Goal: Communication & Community: Answer question/provide support

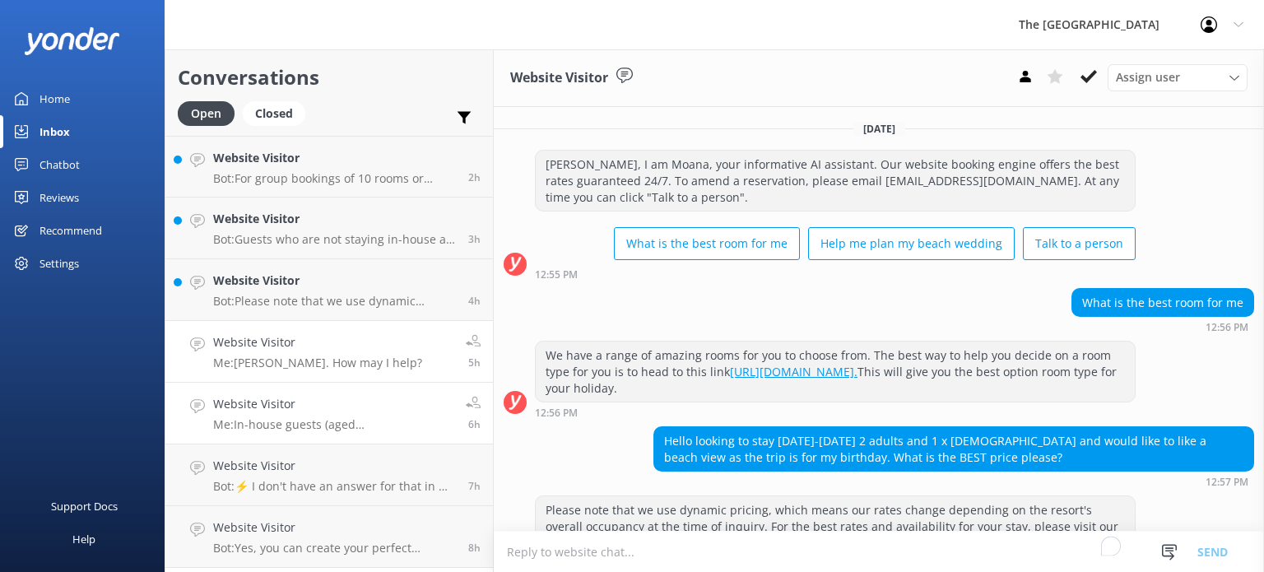
scroll to position [4, 0]
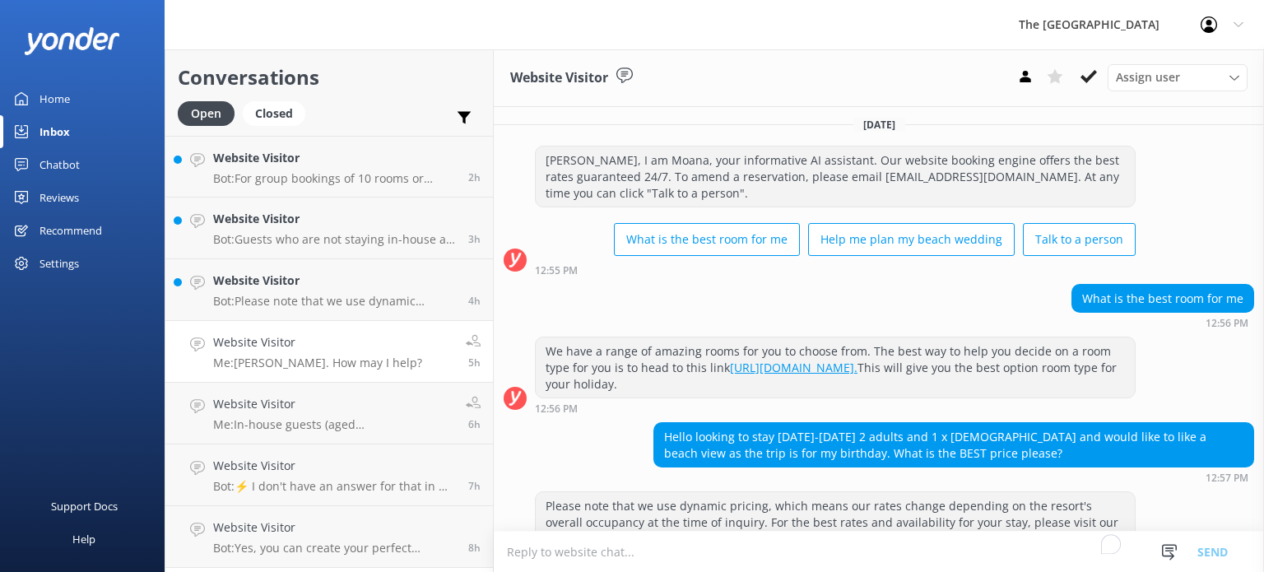
click at [316, 344] on h4 "Website Visitor" at bounding box center [317, 342] width 209 height 18
click at [330, 251] on link "Website Visitor Bot: Guests who are not staying in-house at The Rarotongan are …" at bounding box center [328, 228] width 327 height 62
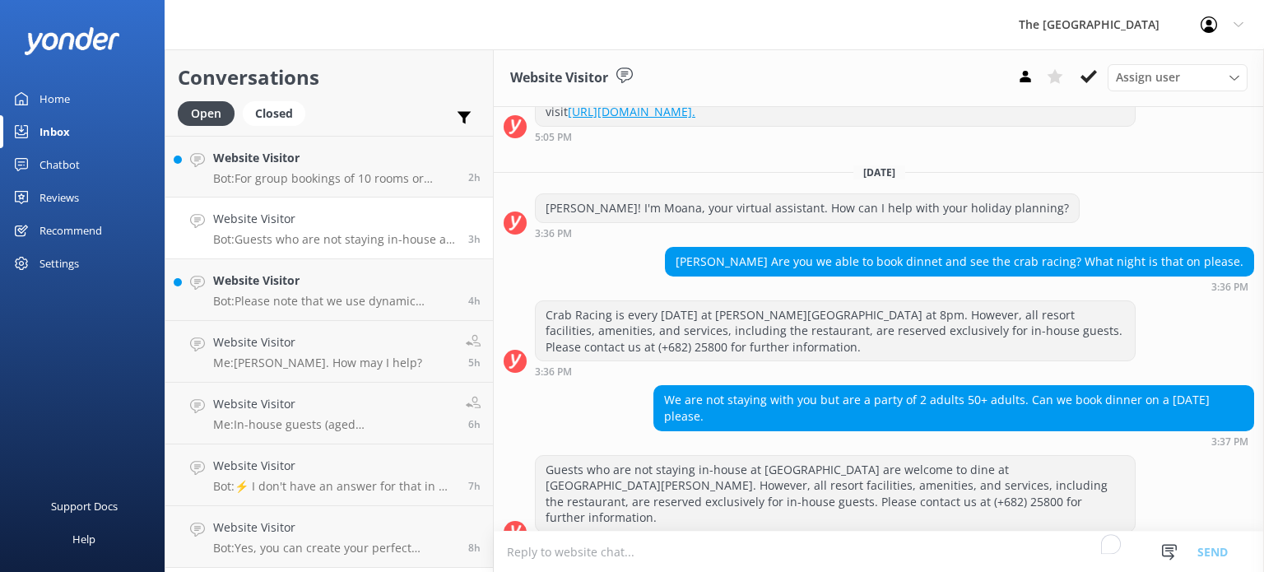
scroll to position [214, 0]
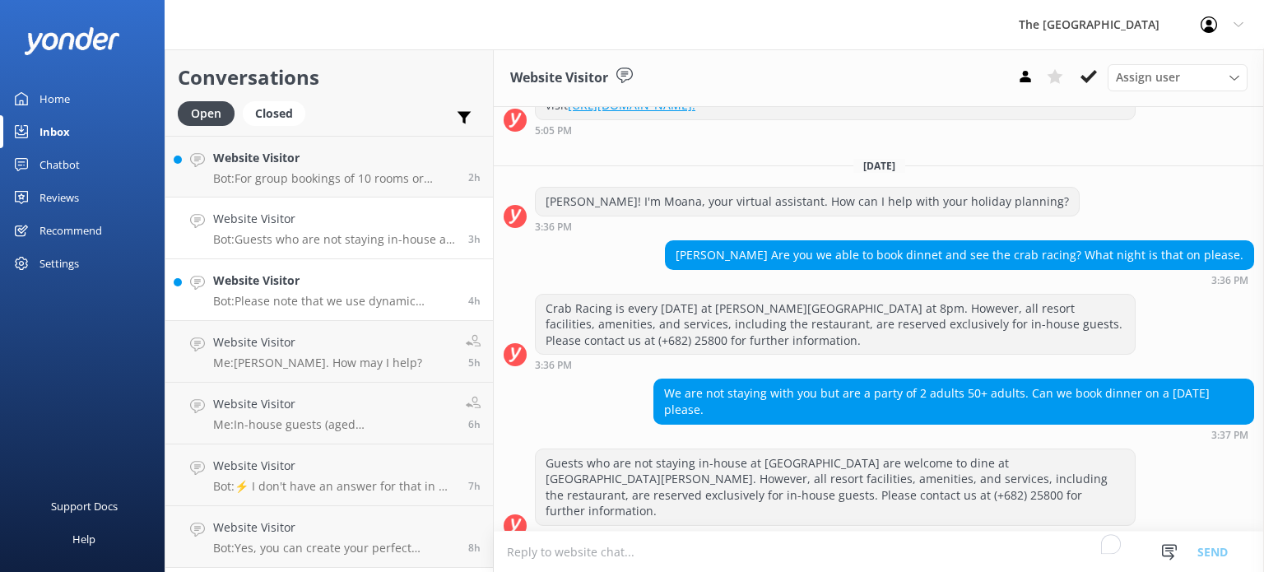
click at [346, 299] on p "Bot: Please note that we use dynamic pricing, which means our rates change depe…" at bounding box center [334, 301] width 243 height 15
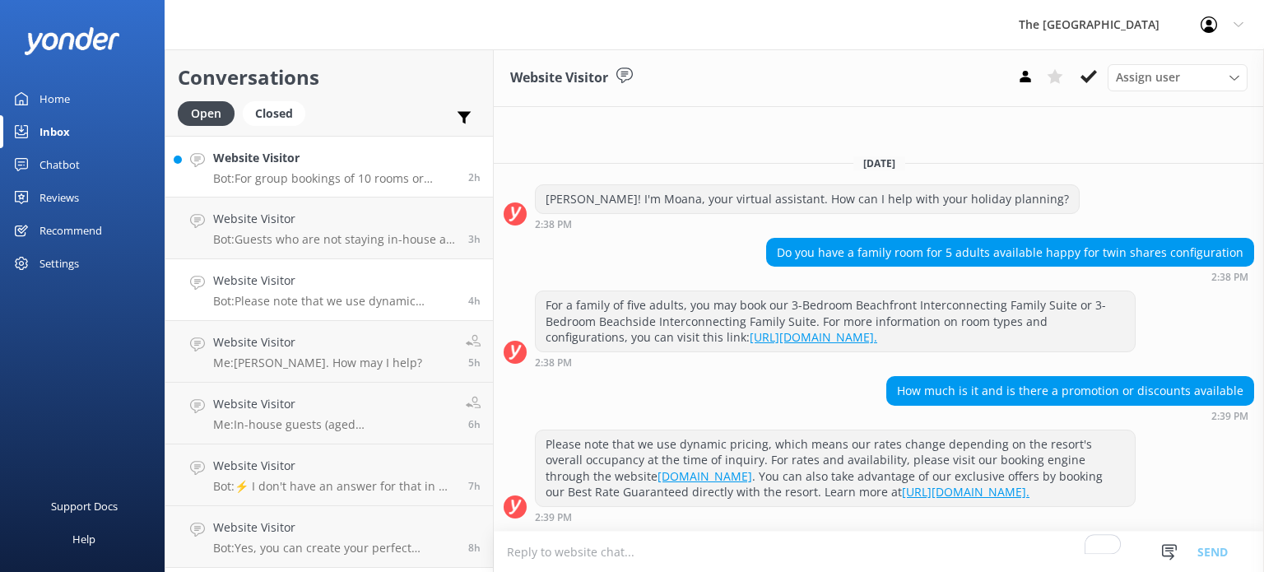
click at [329, 166] on h4 "Website Visitor" at bounding box center [334, 158] width 243 height 18
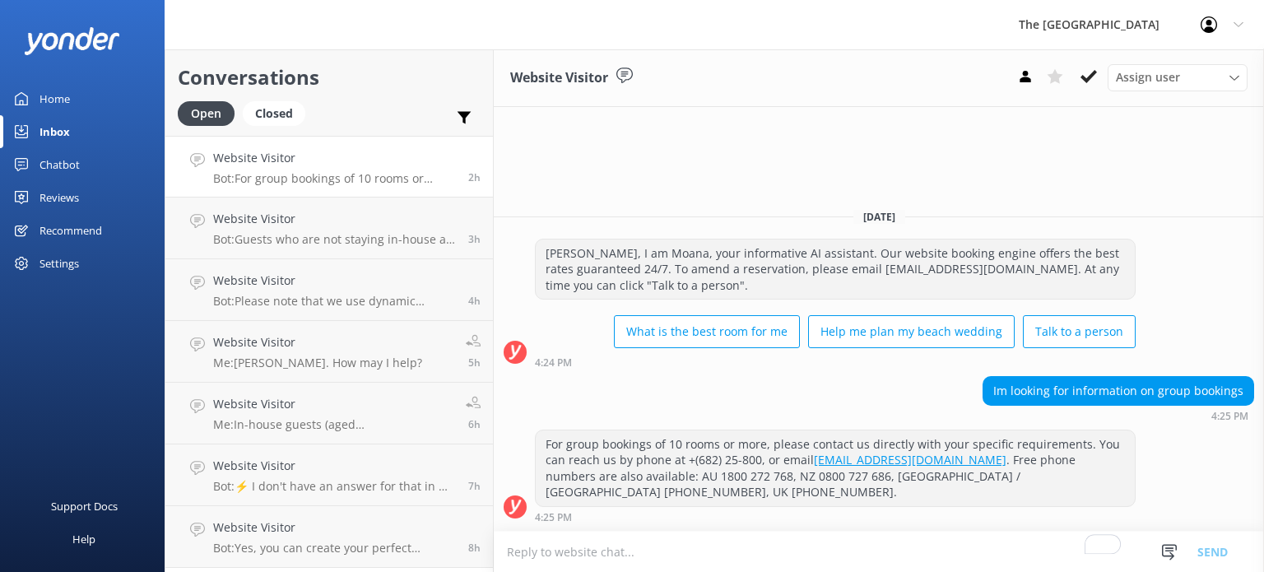
click at [435, 159] on h4 "Website Visitor" at bounding box center [334, 158] width 243 height 18
click at [309, 546] on p "Bot: Yes, you can create your perfect Rarotongan holiday package with our Resor…" at bounding box center [334, 548] width 243 height 15
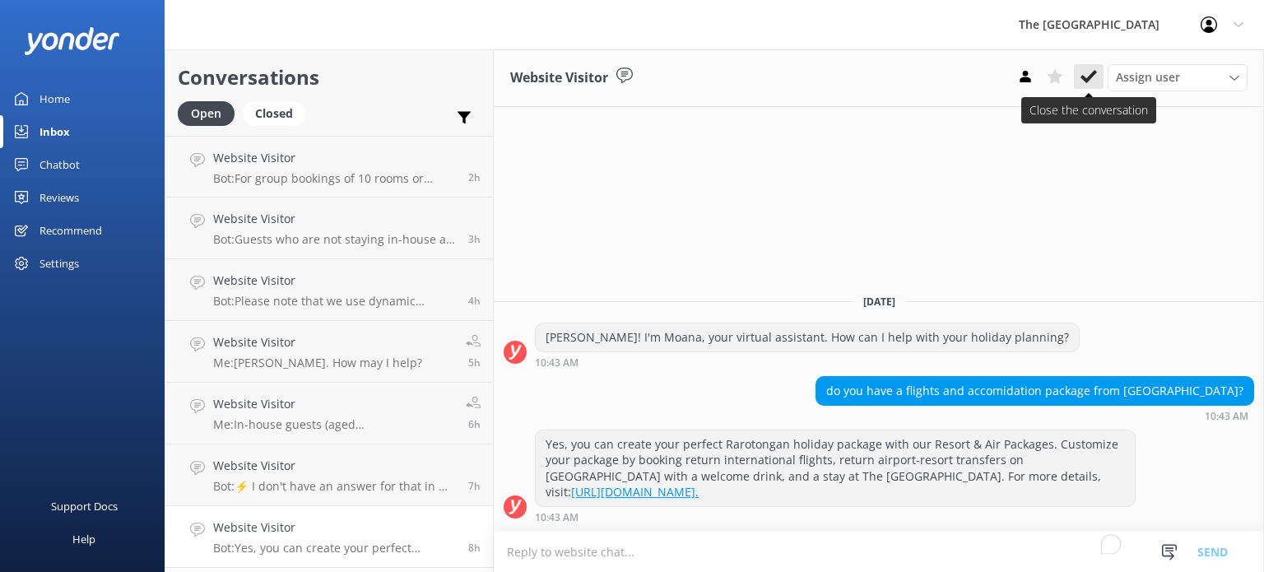
click at [1091, 70] on icon at bounding box center [1088, 76] width 16 height 16
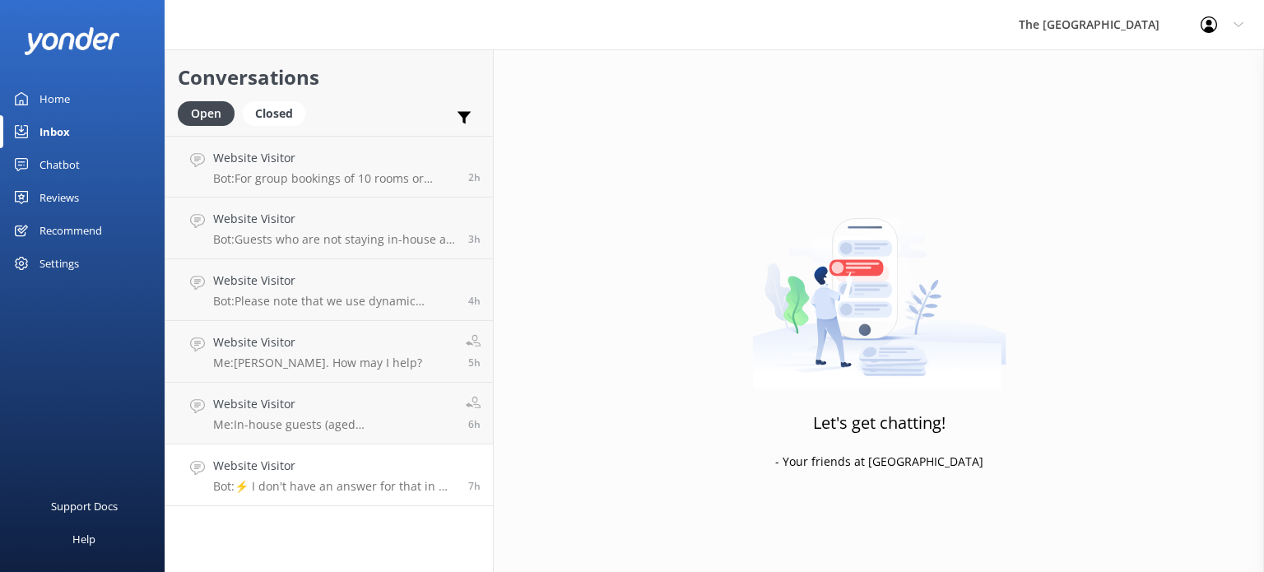
click at [324, 490] on p "Bot: ⚡ I don't have an answer for that in my knowledge base. Please try and rep…" at bounding box center [334, 486] width 243 height 15
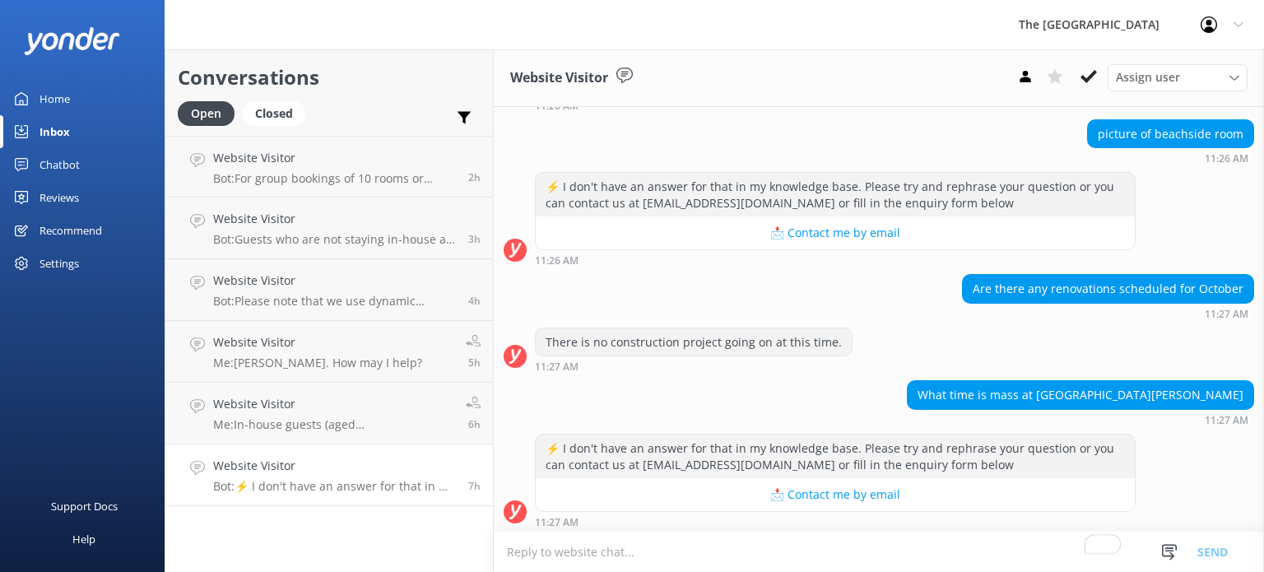
scroll to position [553, 0]
click at [1084, 76] on icon at bounding box center [1088, 76] width 16 height 16
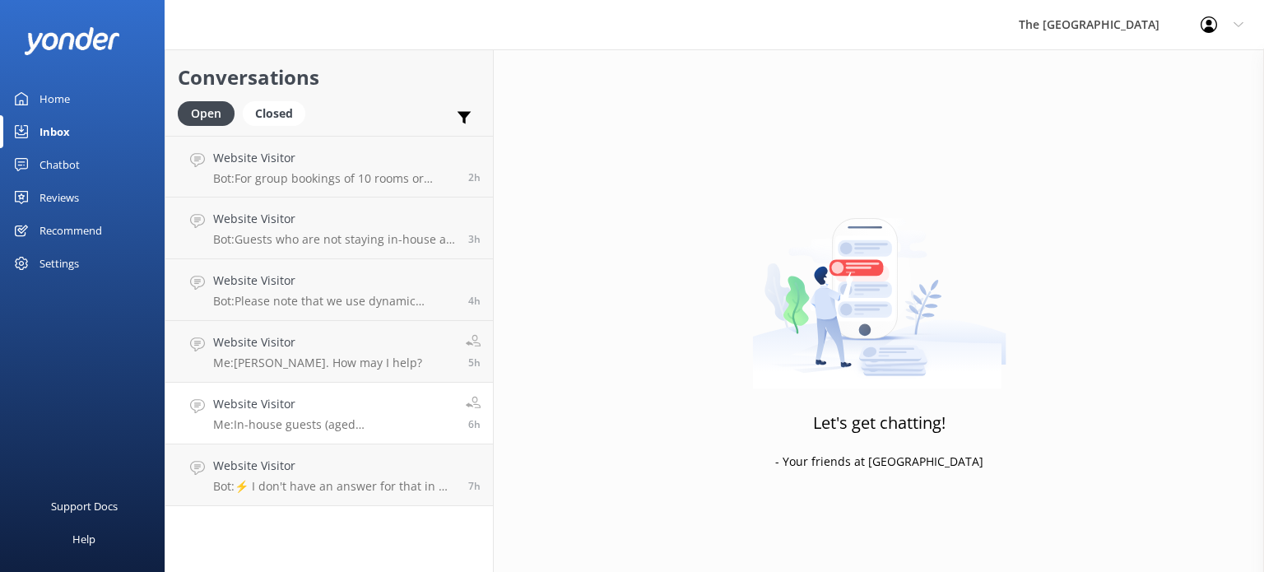
click at [305, 407] on h4 "Website Visitor" at bounding box center [333, 404] width 240 height 18
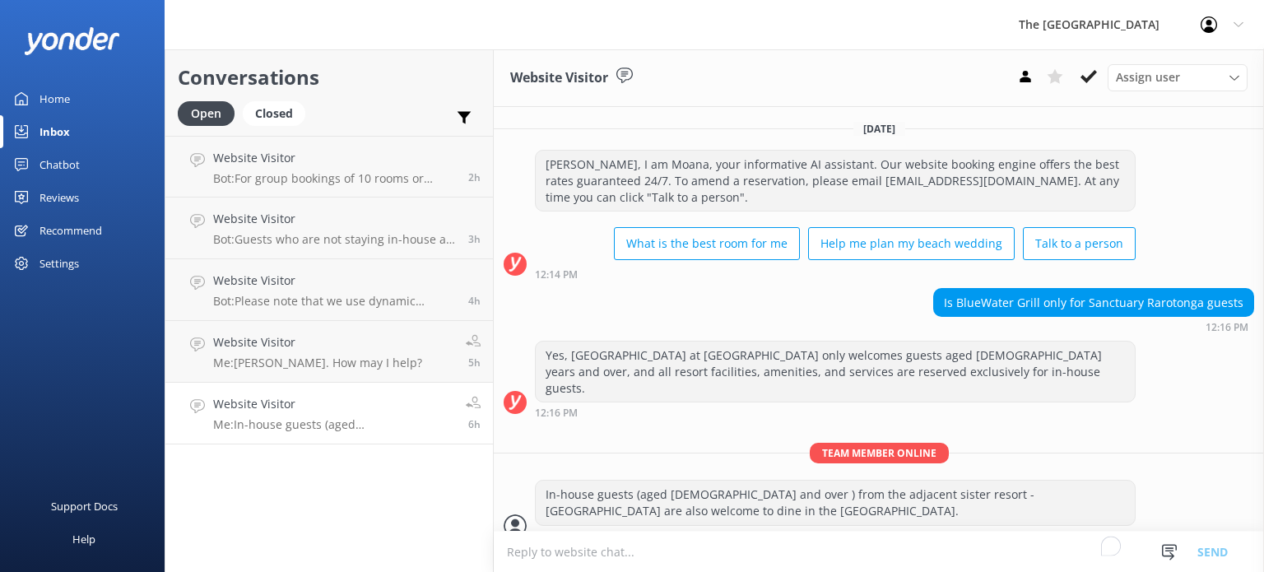
click at [313, 407] on h4 "Website Visitor" at bounding box center [333, 404] width 240 height 18
click at [1089, 81] on icon at bounding box center [1088, 76] width 16 height 16
click at [326, 341] on h4 "Website Visitor" at bounding box center [317, 342] width 209 height 18
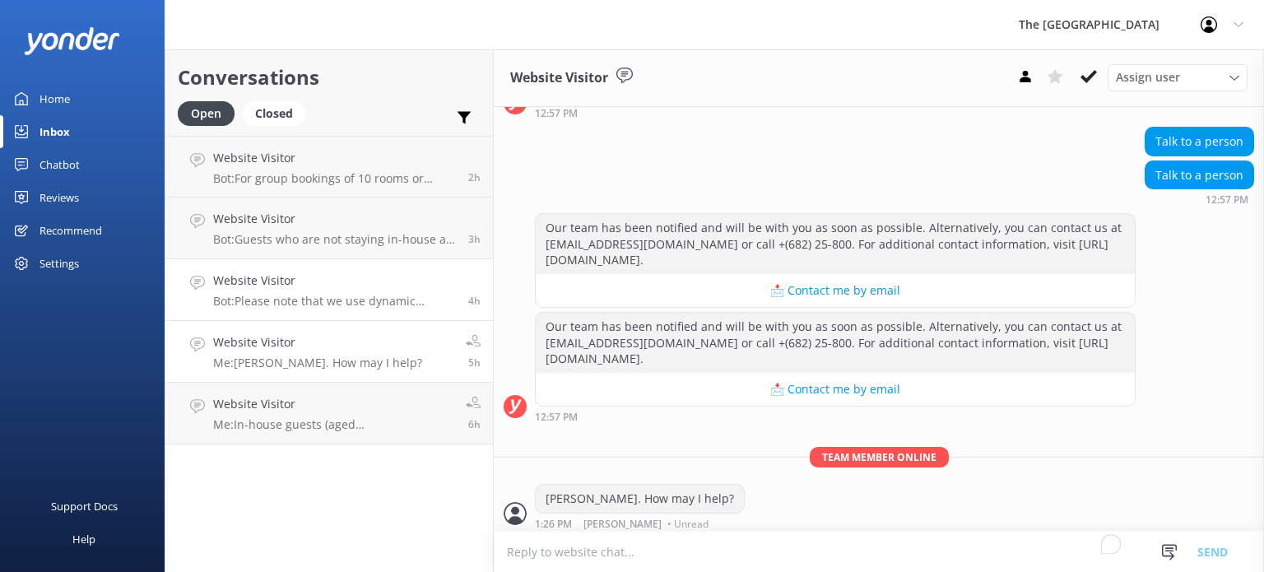
scroll to position [457, 0]
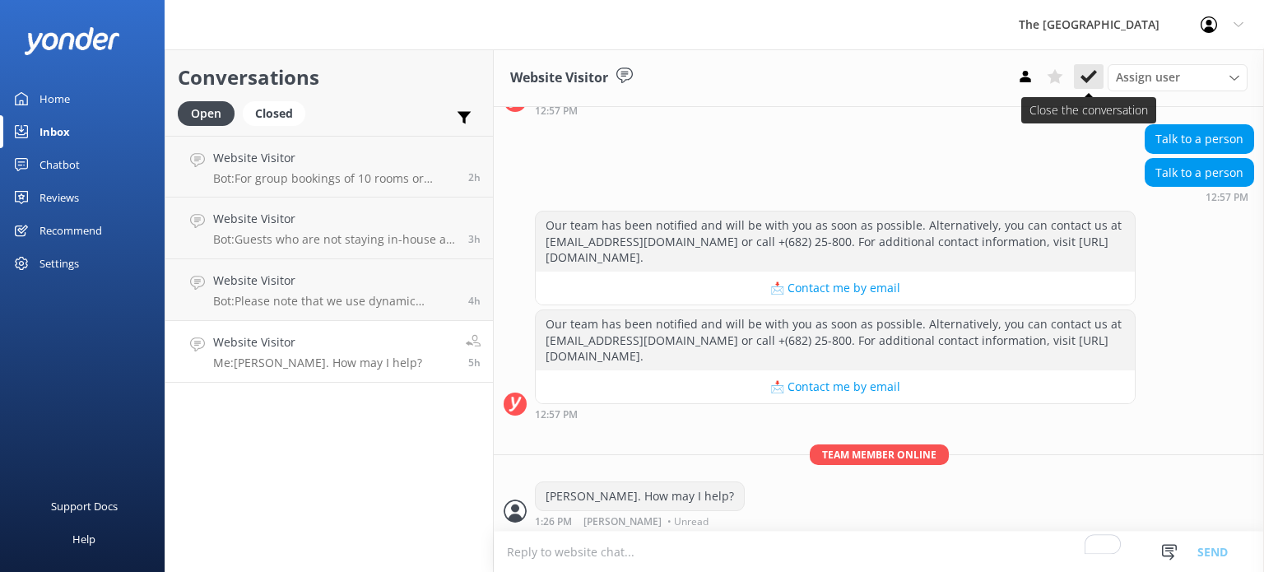
click at [1088, 73] on icon at bounding box center [1088, 76] width 16 height 16
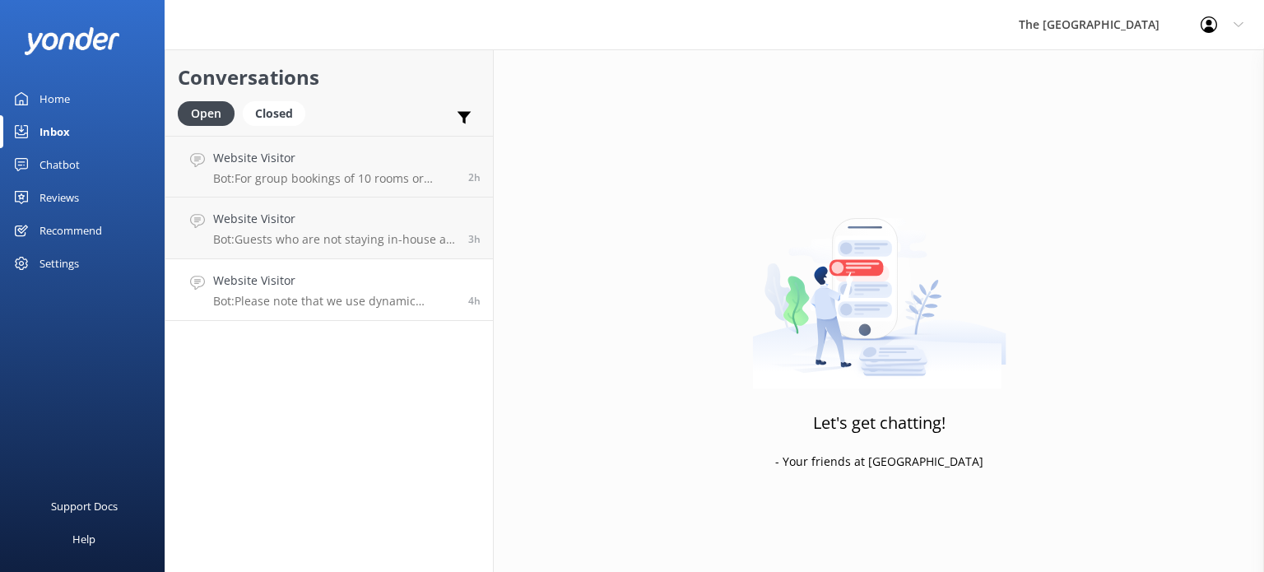
click at [270, 282] on h4 "Website Visitor" at bounding box center [334, 281] width 243 height 18
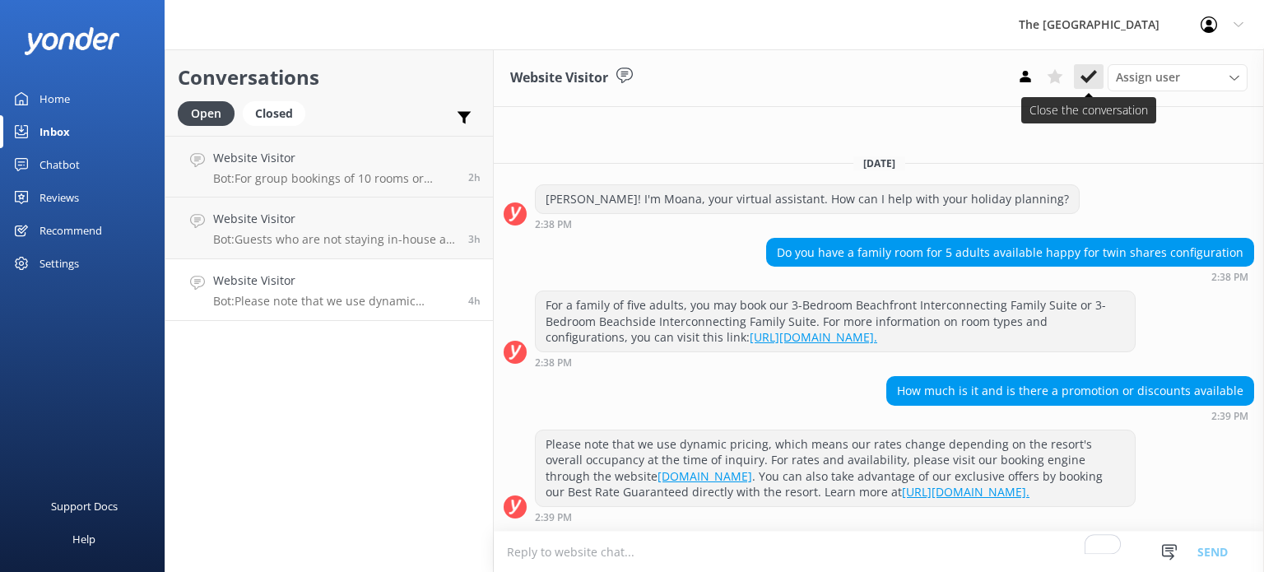
click at [1084, 81] on icon at bounding box center [1088, 76] width 16 height 16
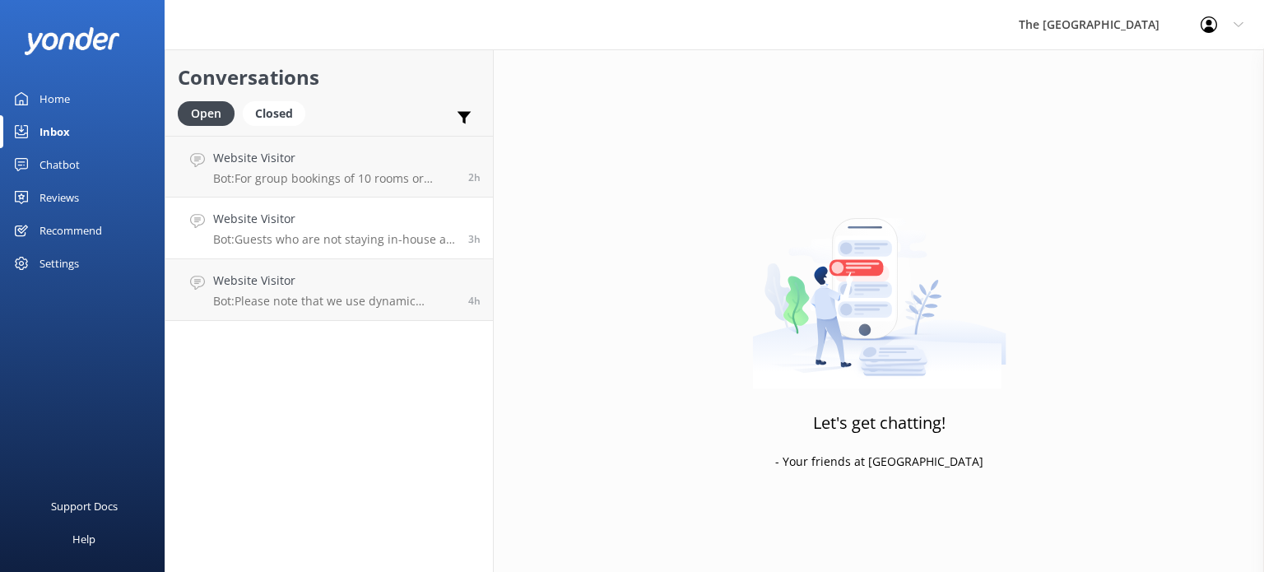
click at [355, 233] on p "Bot: Guests who are not staying in-house at The Rarotongan are welcome to dine …" at bounding box center [334, 239] width 243 height 15
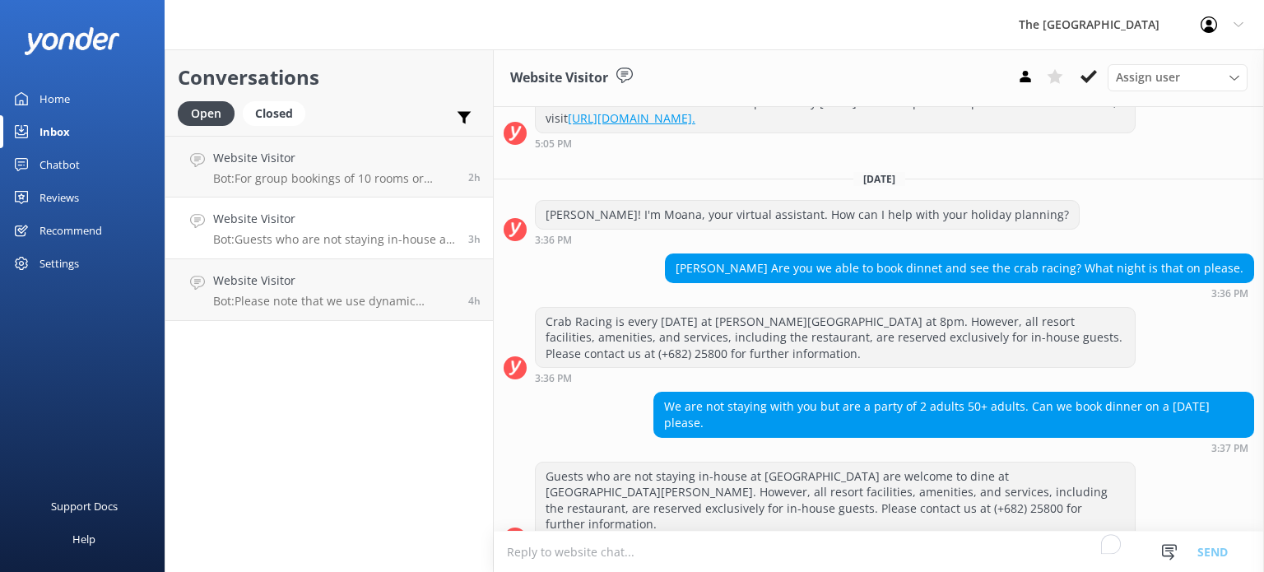
scroll to position [214, 0]
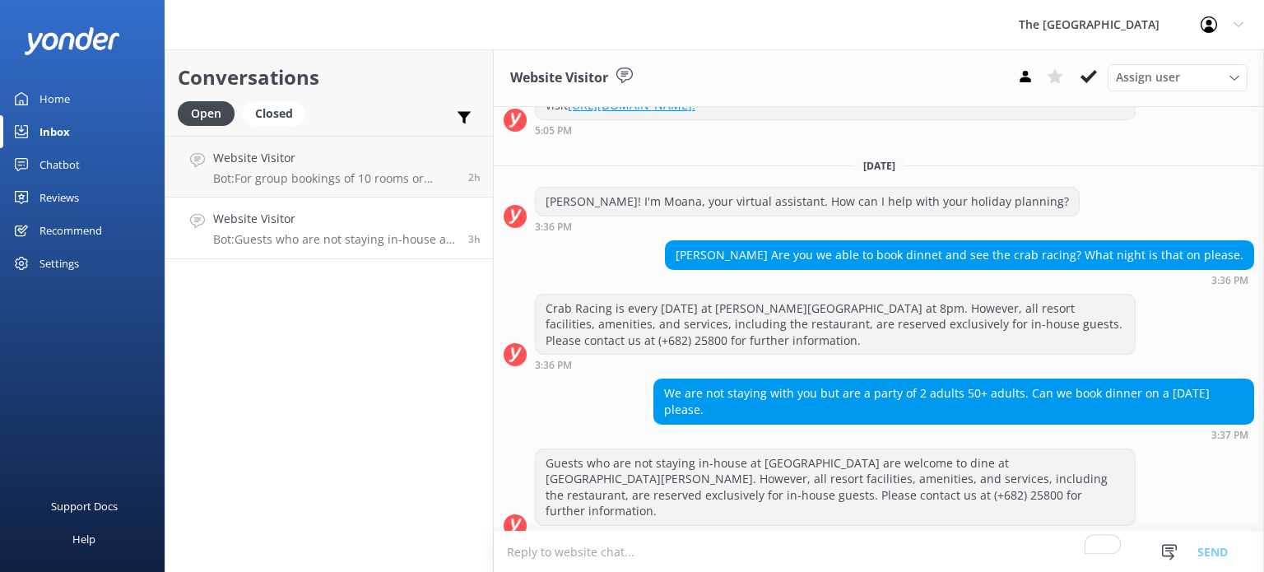
click at [454, 207] on link "Website Visitor Bot: Guests who are not staying in-house at The Rarotongan are …" at bounding box center [328, 228] width 327 height 62
click at [388, 223] on h4 "Website Visitor" at bounding box center [334, 219] width 243 height 18
click at [365, 165] on h4 "Website Visitor" at bounding box center [334, 158] width 243 height 18
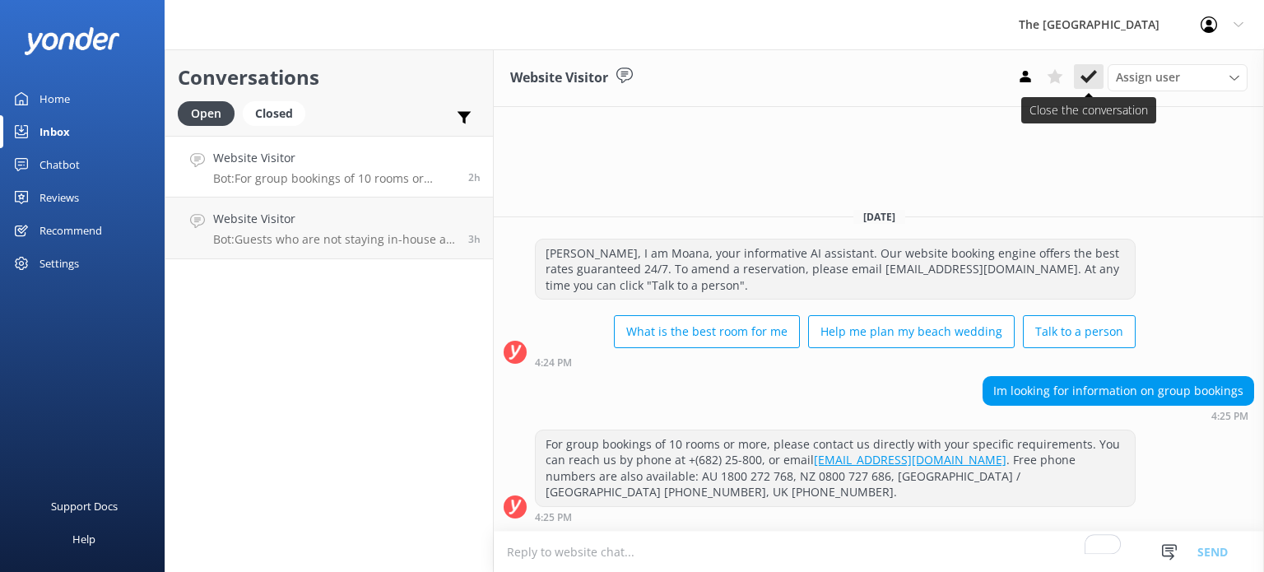
click at [1093, 81] on icon at bounding box center [1088, 76] width 16 height 16
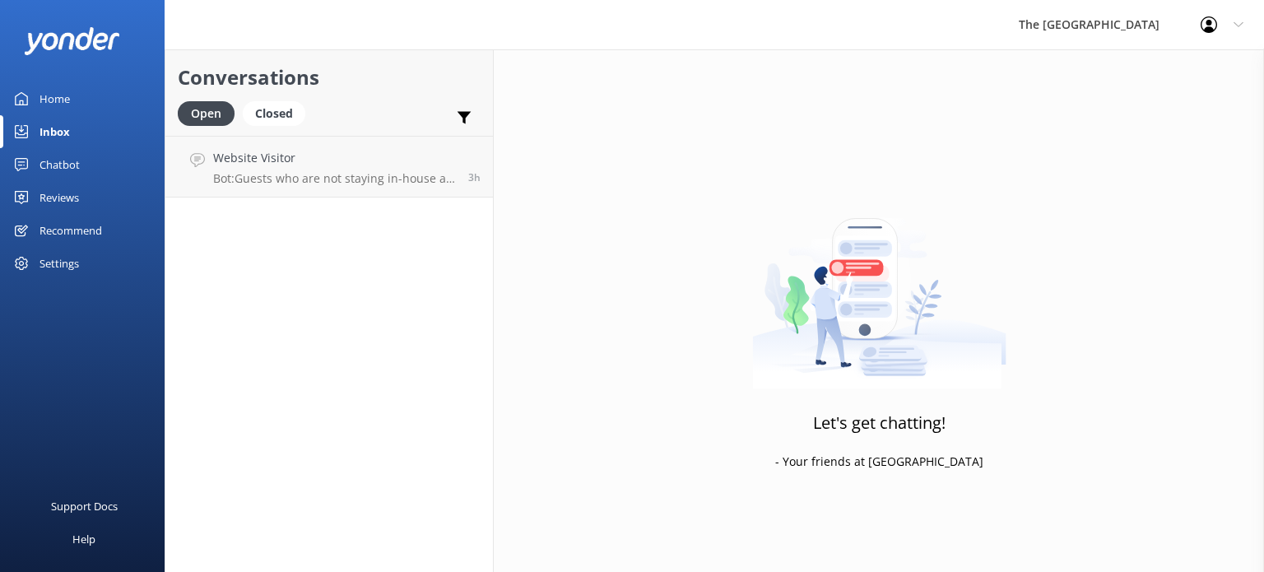
click at [54, 167] on div "Chatbot" at bounding box center [59, 164] width 40 height 33
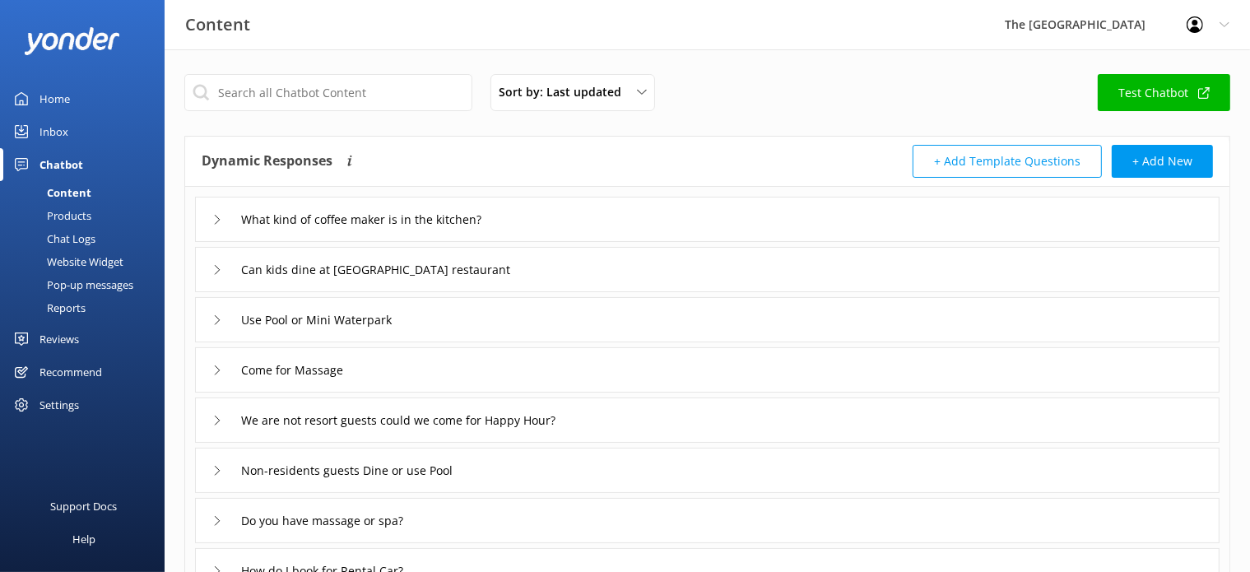
click at [58, 233] on div "Chat Logs" at bounding box center [53, 238] width 86 height 23
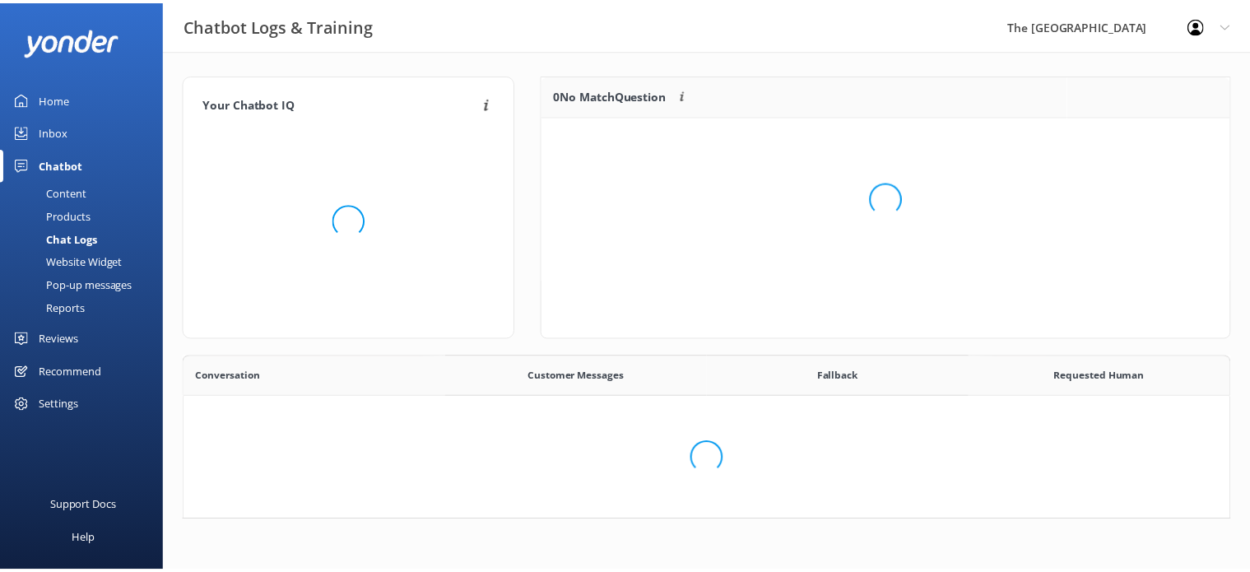
scroll to position [563, 1030]
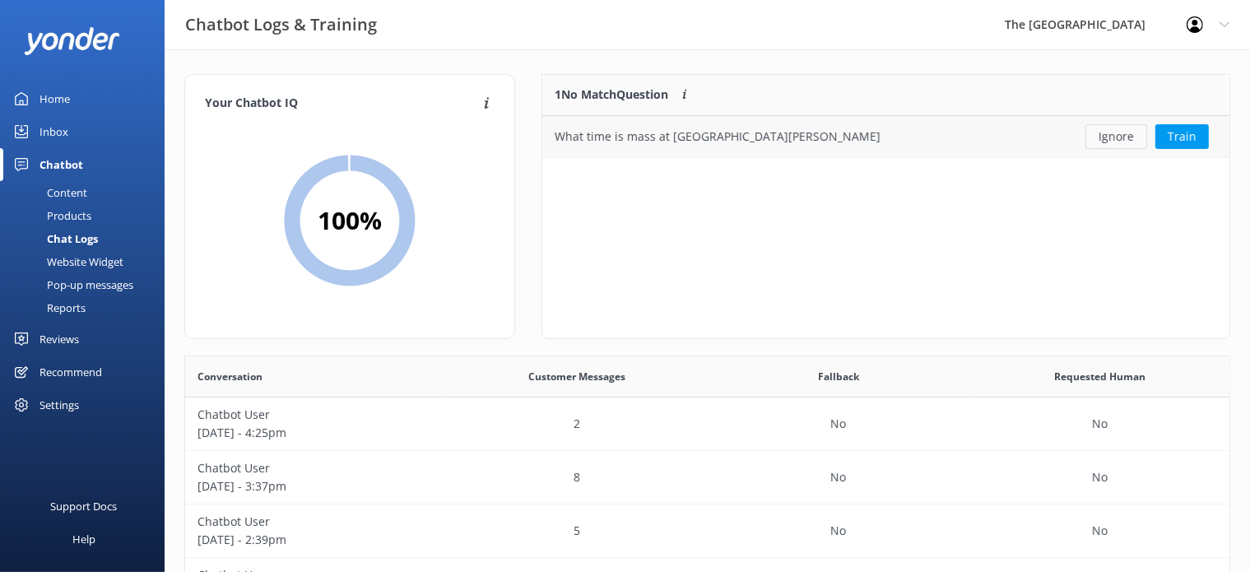
click at [1125, 134] on button "Ignore" at bounding box center [1116, 136] width 62 height 25
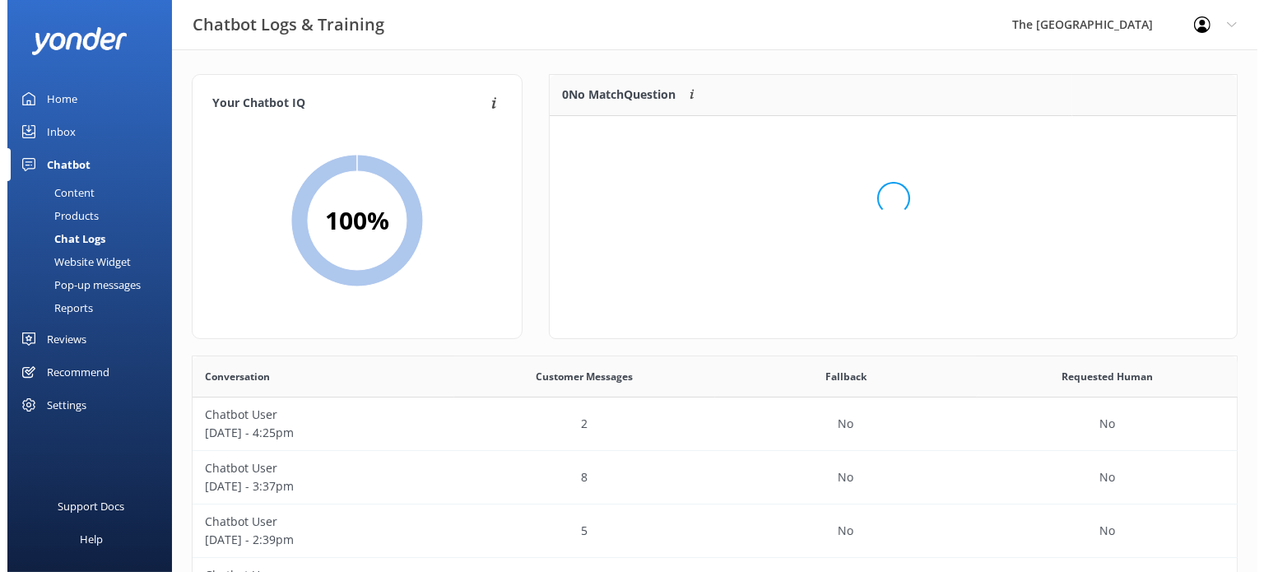
scroll to position [191, 673]
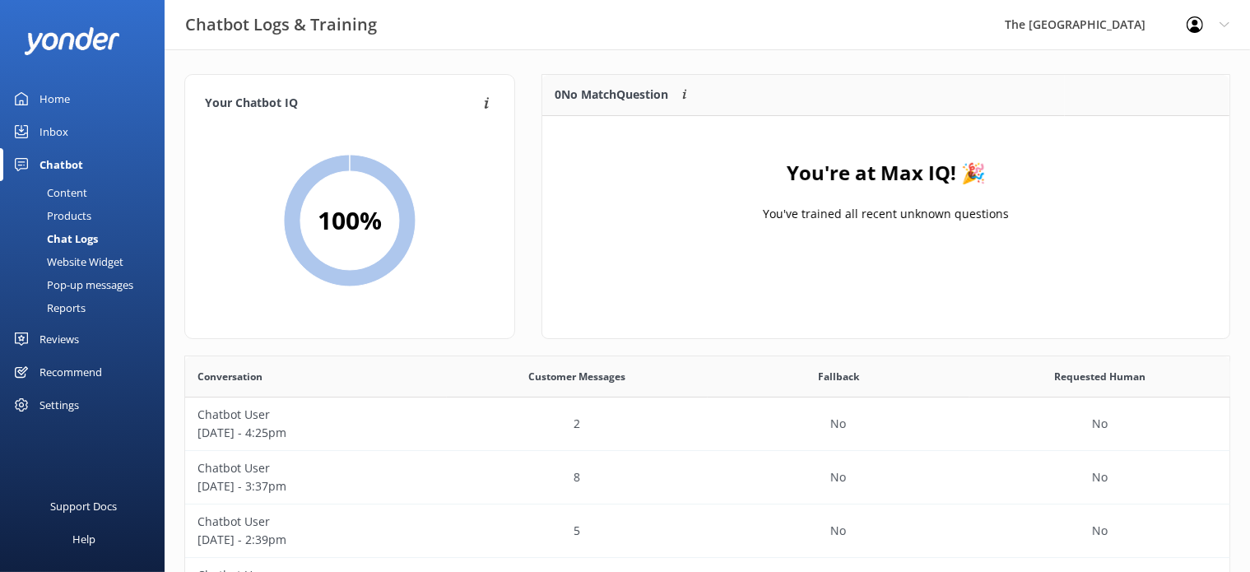
click at [37, 161] on link "Chatbot" at bounding box center [82, 164] width 165 height 33
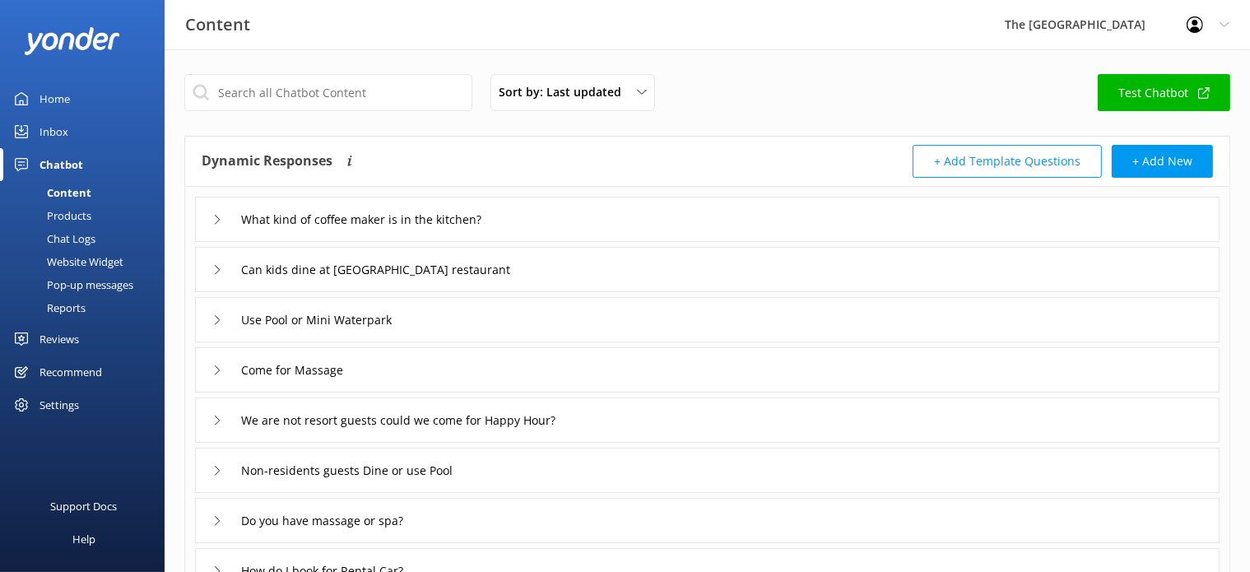
click at [44, 132] on div "Inbox" at bounding box center [53, 131] width 29 height 33
